Goal: Navigation & Orientation: Find specific page/section

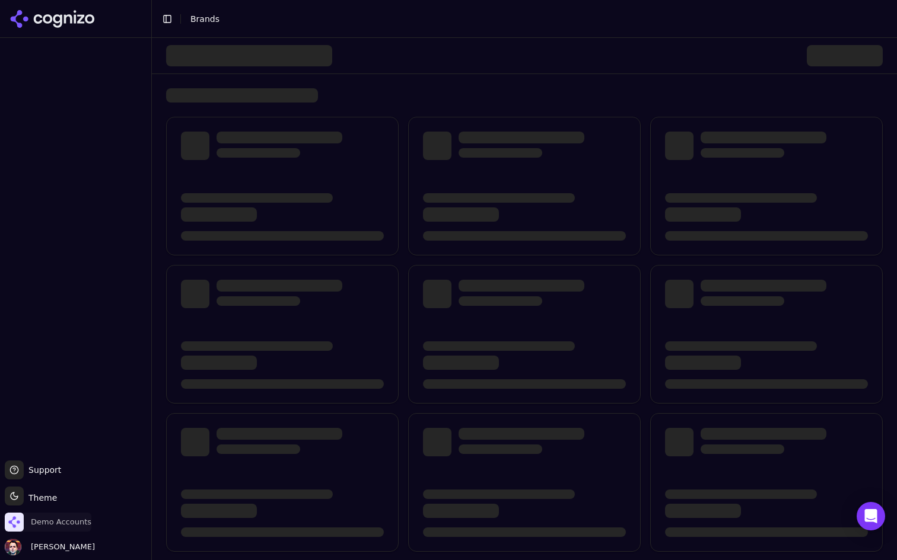
click at [49, 520] on span "Demo Accounts" at bounding box center [61, 522] width 60 height 11
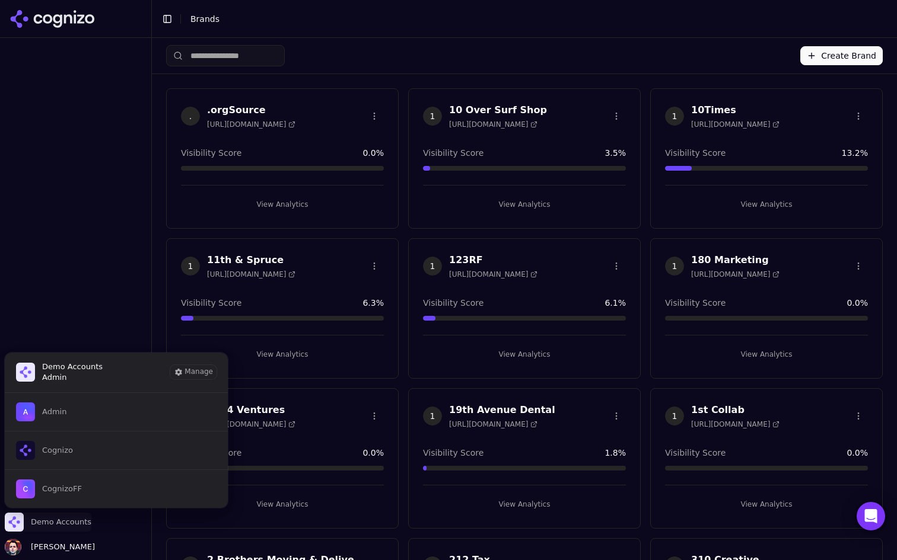
click at [60, 520] on span "Demo Accounts" at bounding box center [61, 522] width 60 height 11
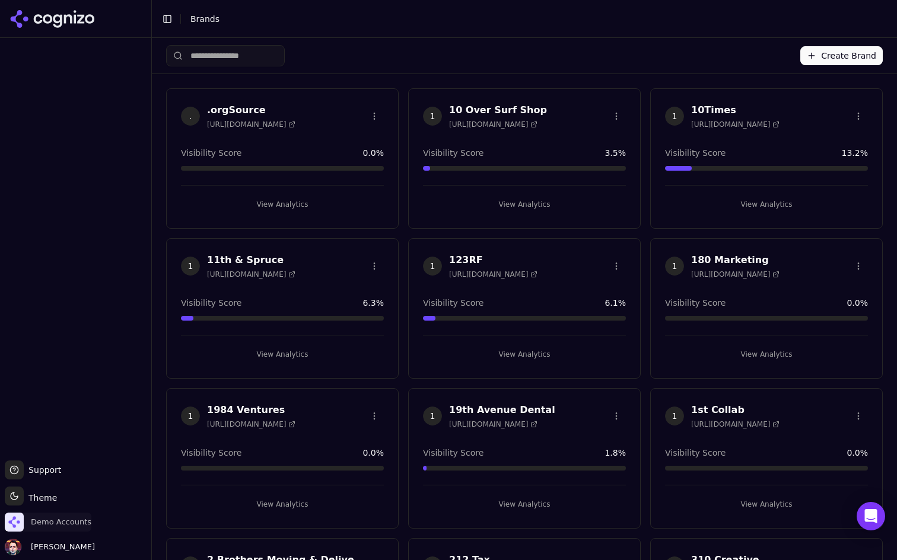
drag, startPoint x: 59, startPoint y: 524, endPoint x: 219, endPoint y: 332, distance: 249.7
click at [59, 524] on span "Demo Accounts" at bounding box center [61, 522] width 60 height 11
